Goal: Transaction & Acquisition: Purchase product/service

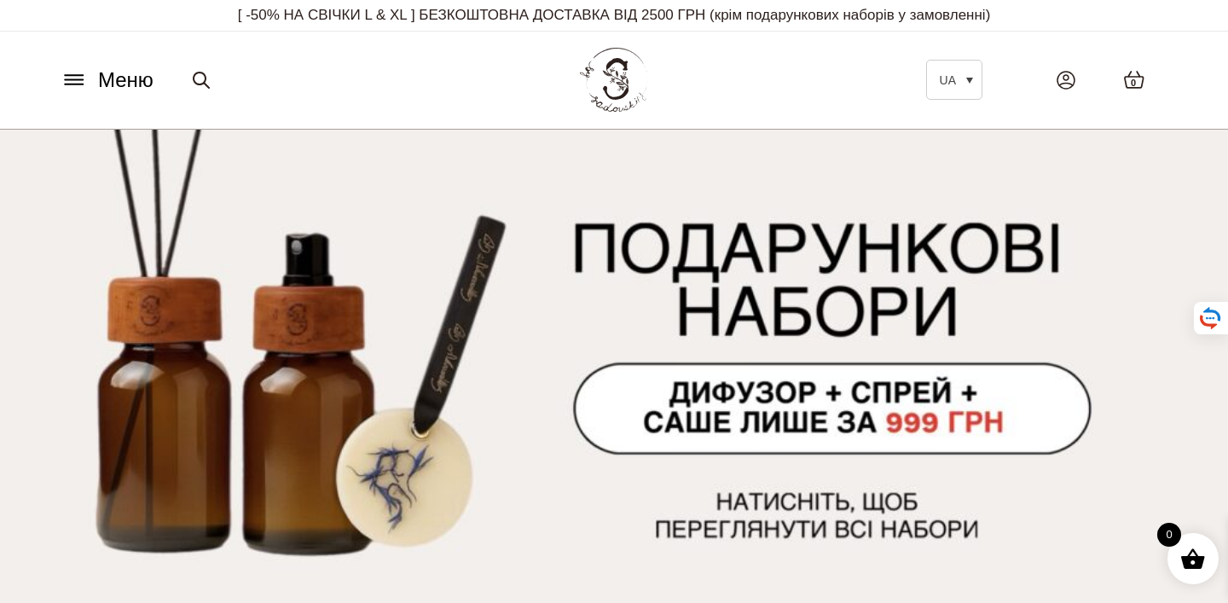
click at [627, 360] on img at bounding box center [614, 386] width 1228 height 512
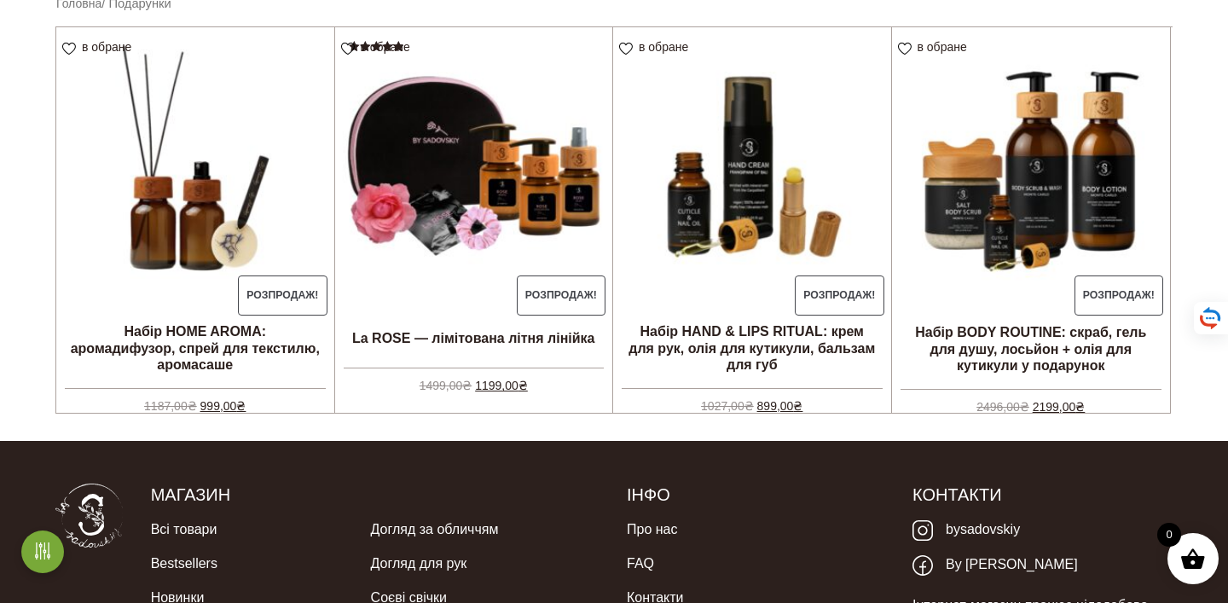
scroll to position [476, 0]
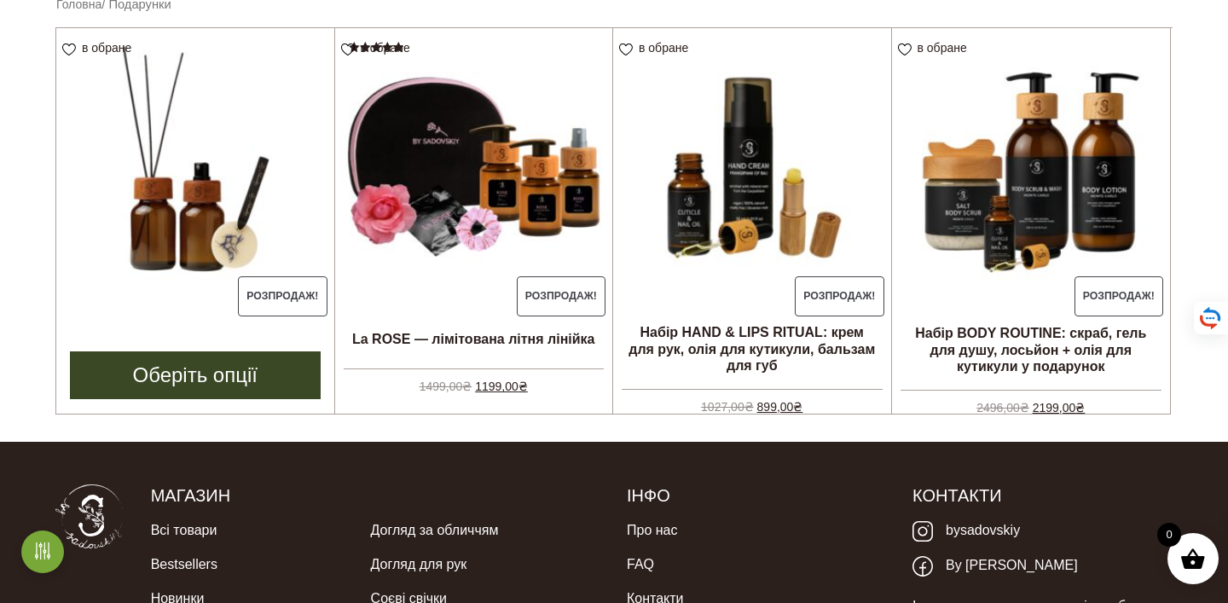
click at [275, 219] on img at bounding box center [195, 167] width 278 height 278
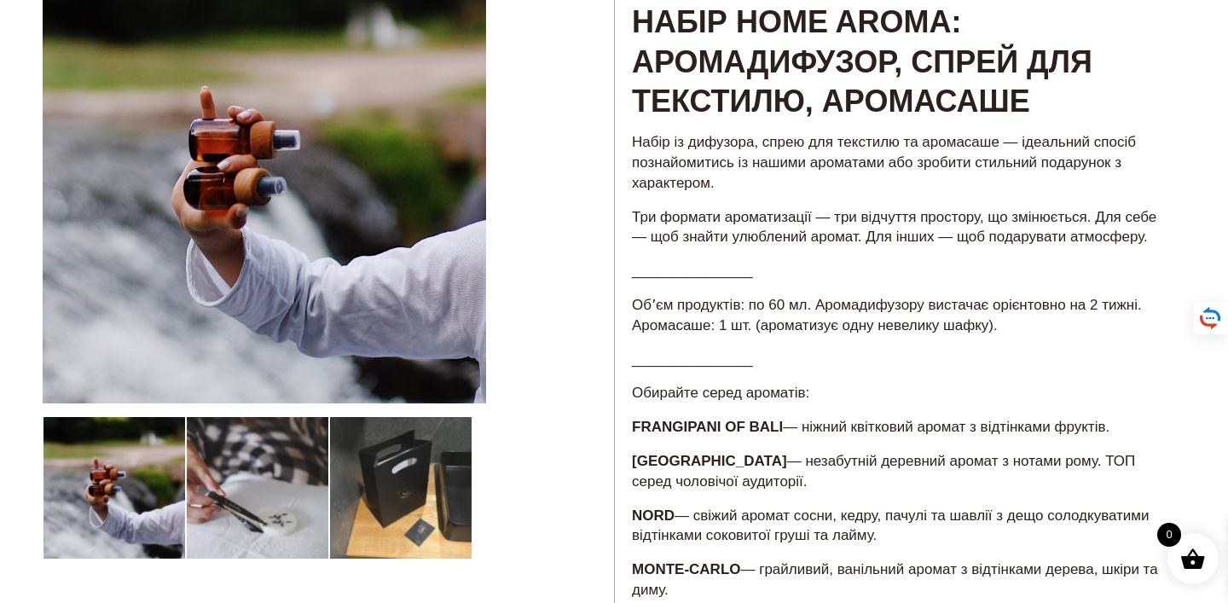
scroll to position [168, 0]
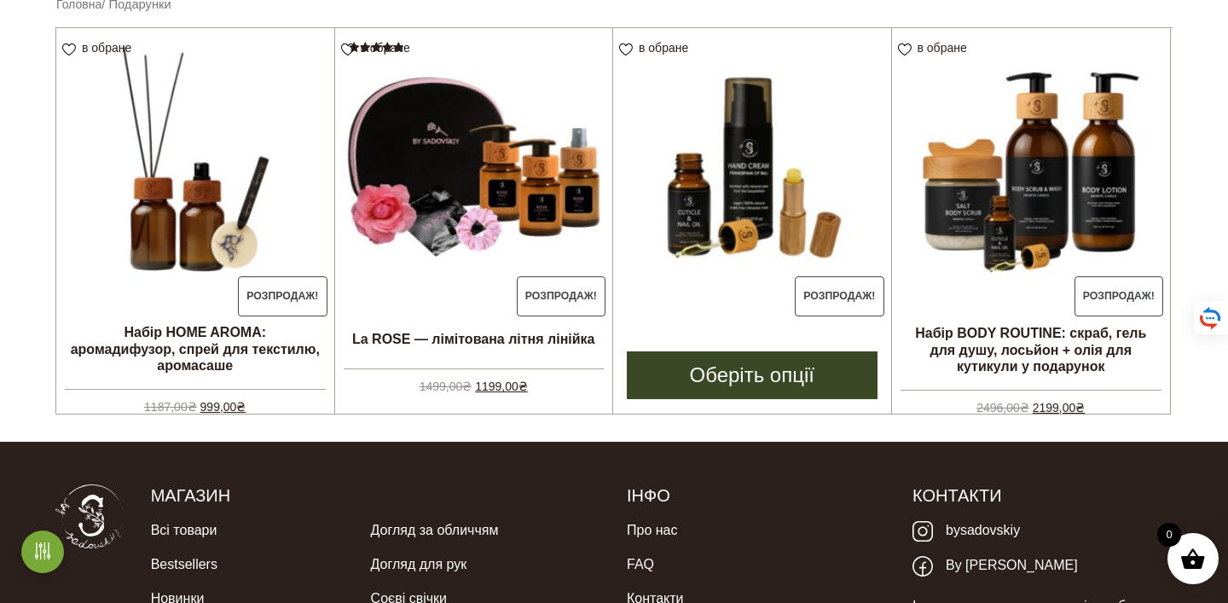
click at [743, 182] on img at bounding box center [752, 167] width 278 height 278
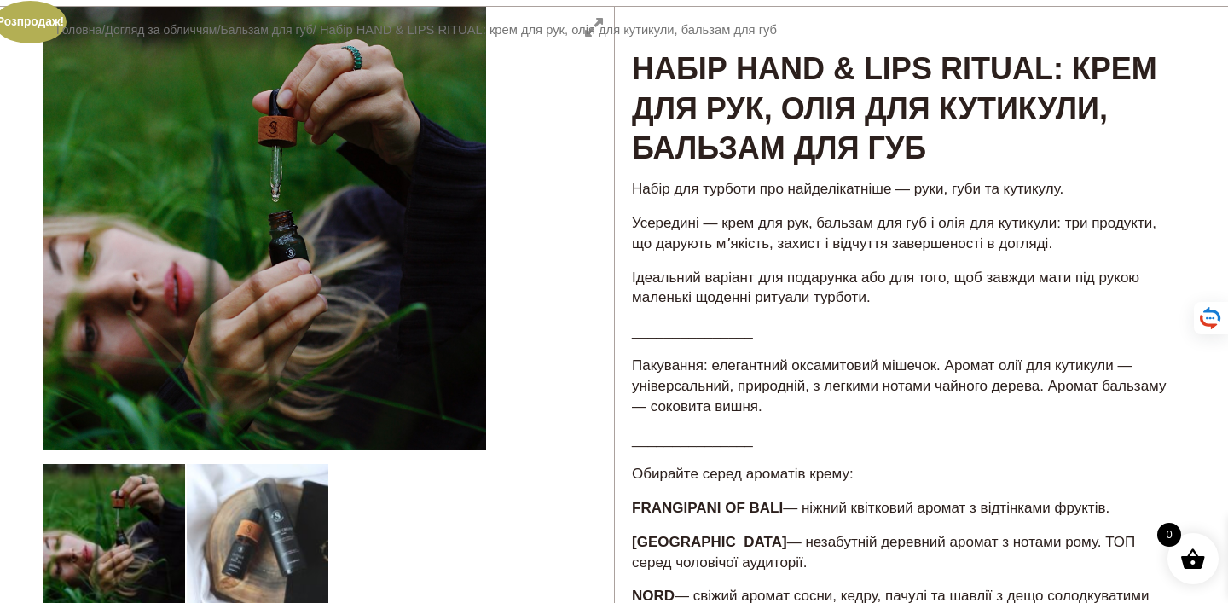
scroll to position [240, 0]
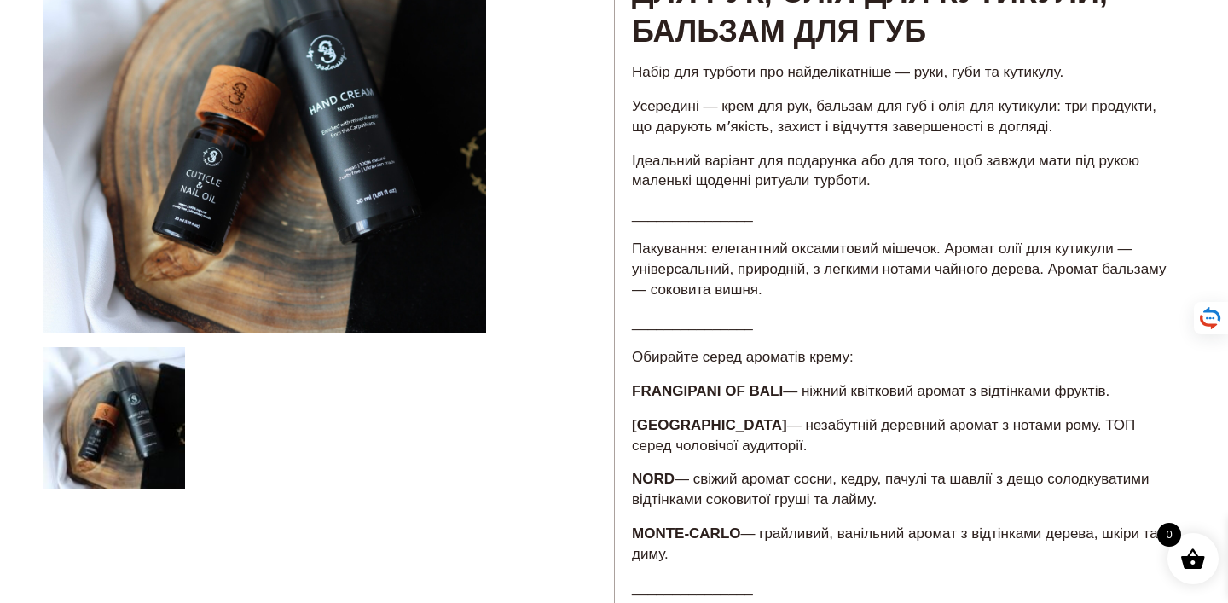
click at [224, 431] on div at bounding box center [328, 542] width 571 height 1304
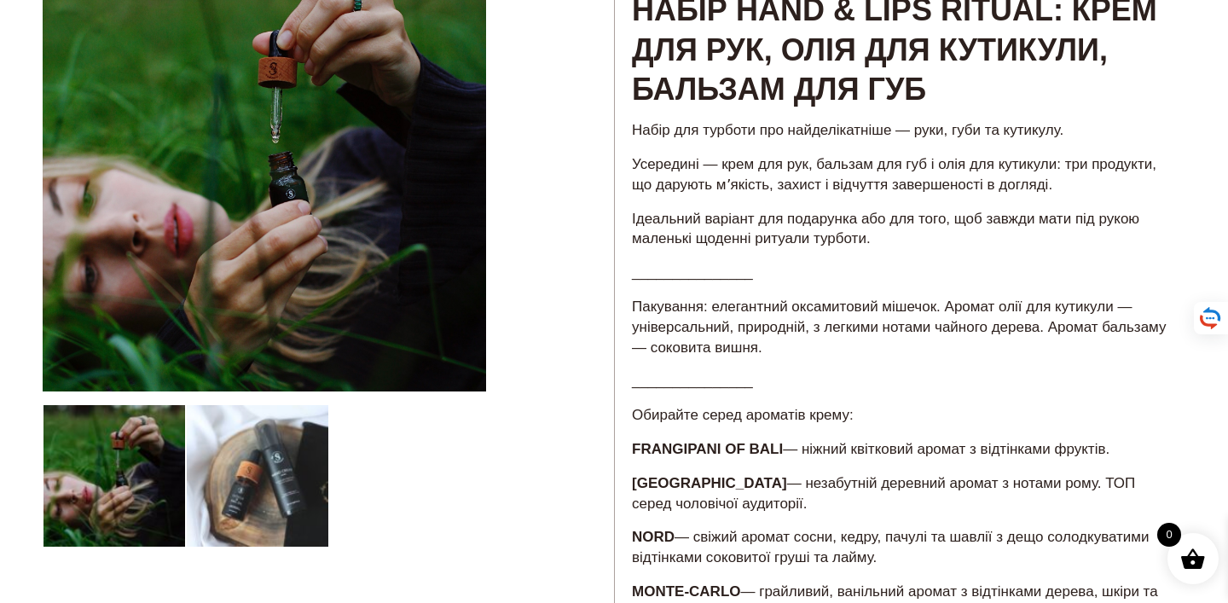
scroll to position [180, 0]
